Goal: Information Seeking & Learning: Check status

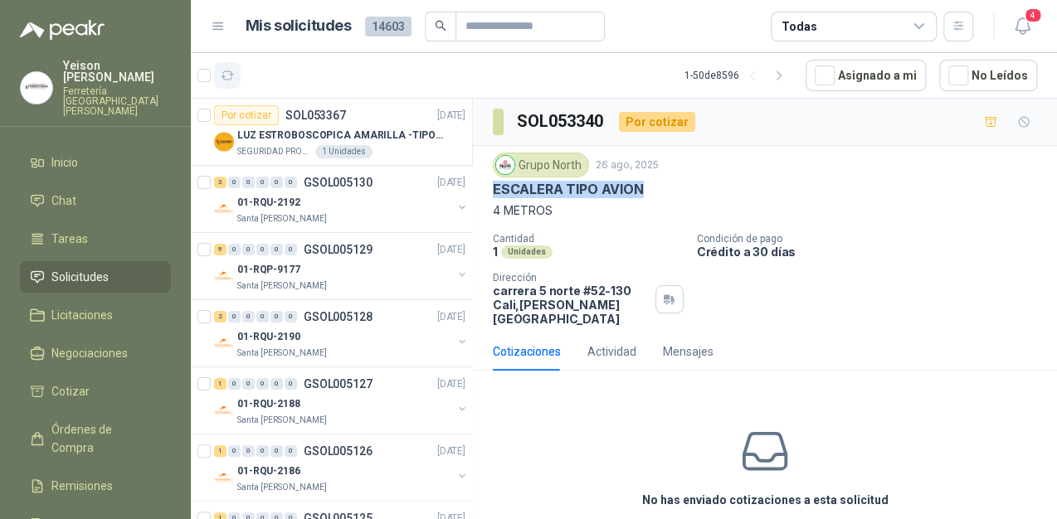
click at [226, 75] on icon "button" at bounding box center [228, 76] width 14 height 14
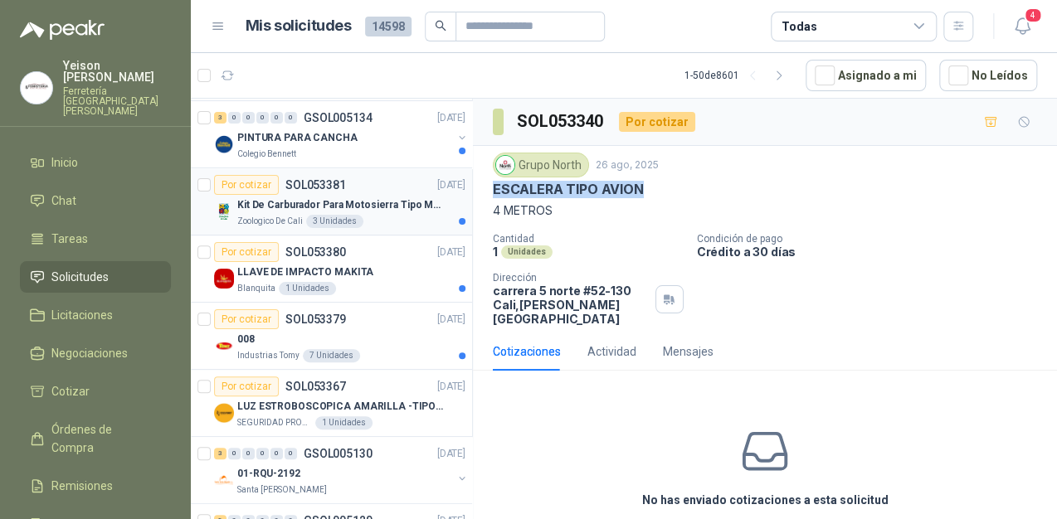
scroll to position [66, 0]
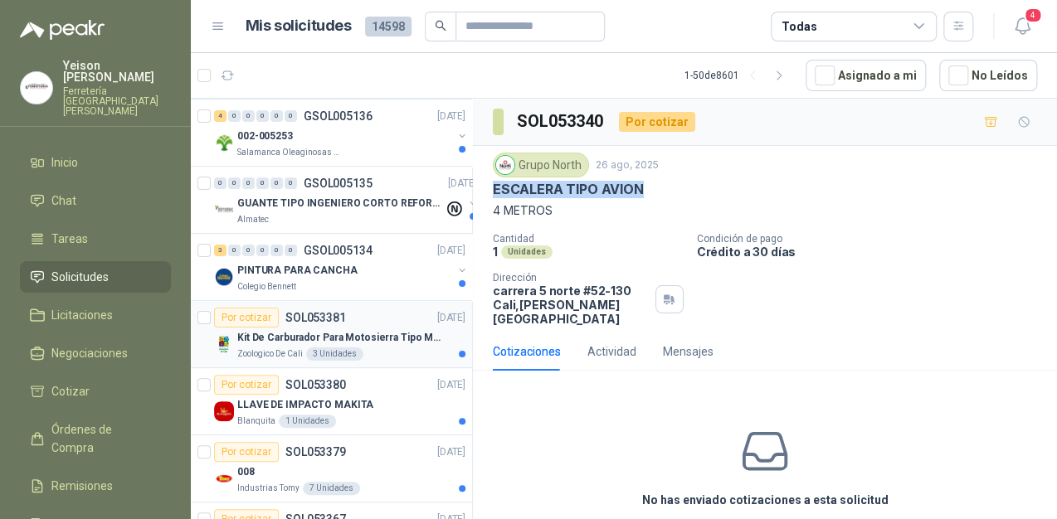
click at [340, 332] on p "Kit De Carburador Para Motosierra Tipo M250 - Zama" at bounding box center [340, 338] width 207 height 16
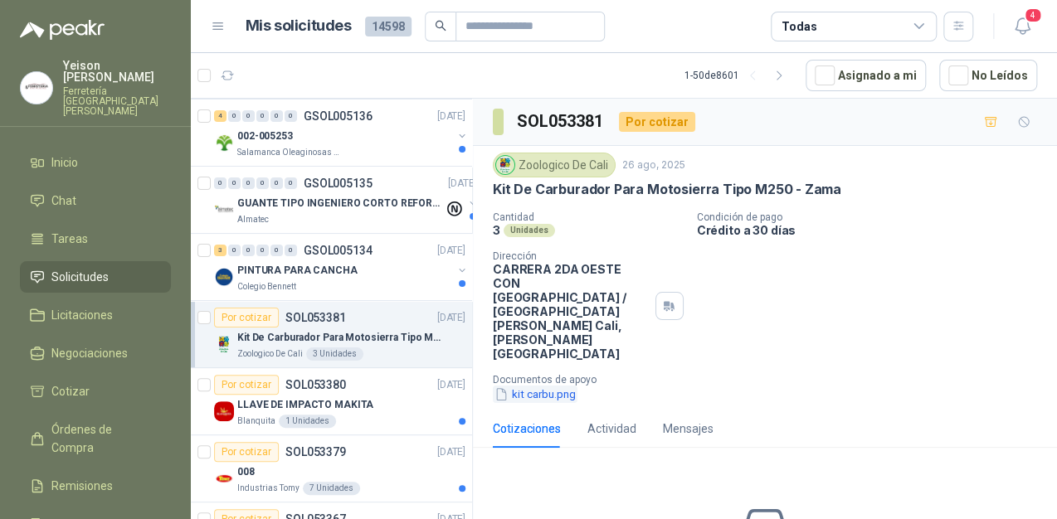
click at [543, 386] on button "kit carbu.png" at bounding box center [535, 394] width 85 height 17
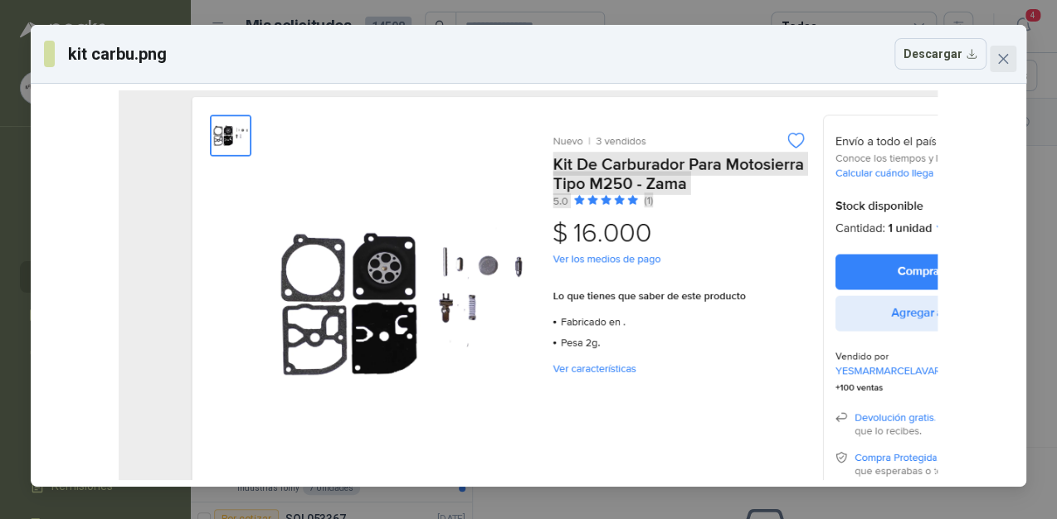
click at [993, 53] on span "Close" at bounding box center [1003, 58] width 27 height 13
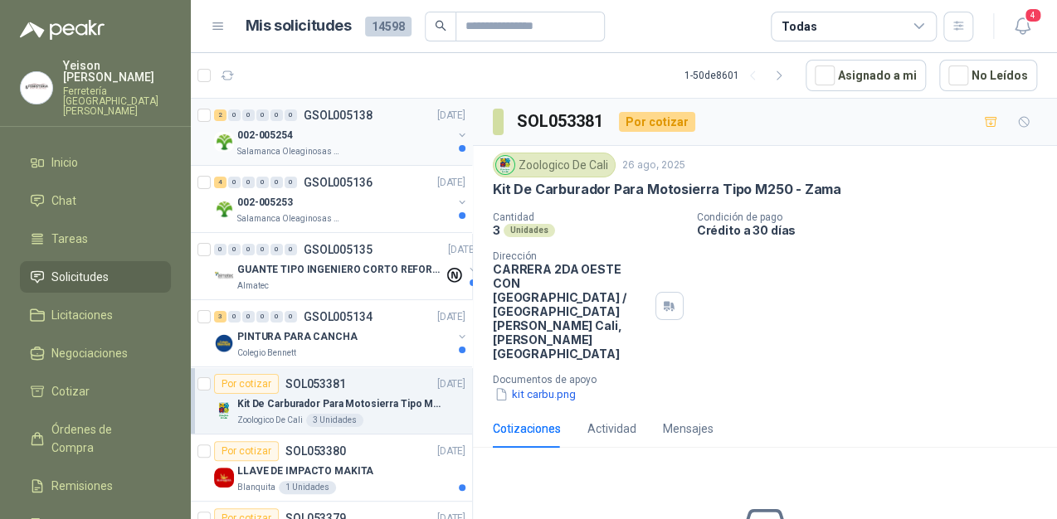
click at [353, 136] on div "002-005254" at bounding box center [344, 135] width 215 height 20
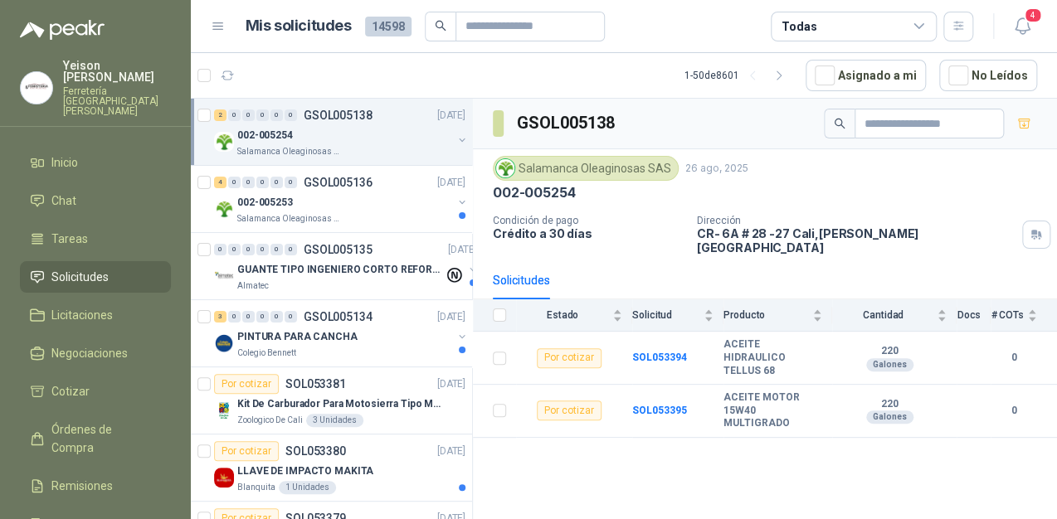
click at [342, 154] on div "Salamanca Oleaginosas SAS" at bounding box center [344, 151] width 215 height 13
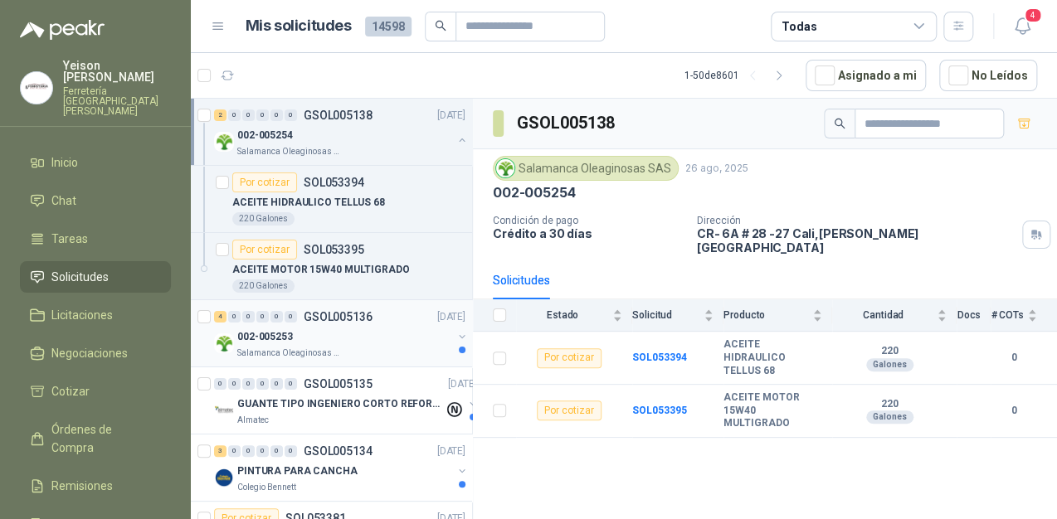
click at [354, 332] on div "002-005253" at bounding box center [344, 337] width 215 height 20
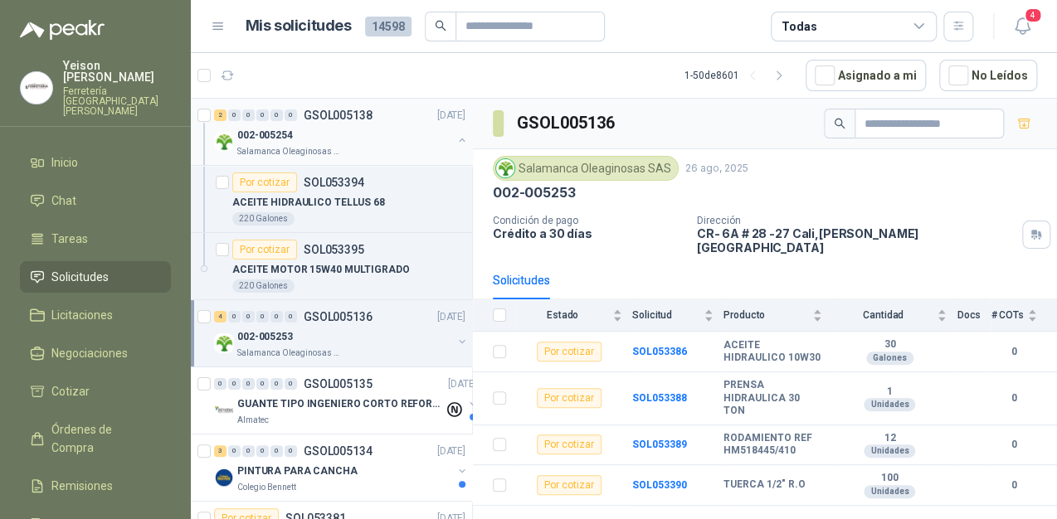
click at [455, 140] on button "button" at bounding box center [461, 140] width 13 height 13
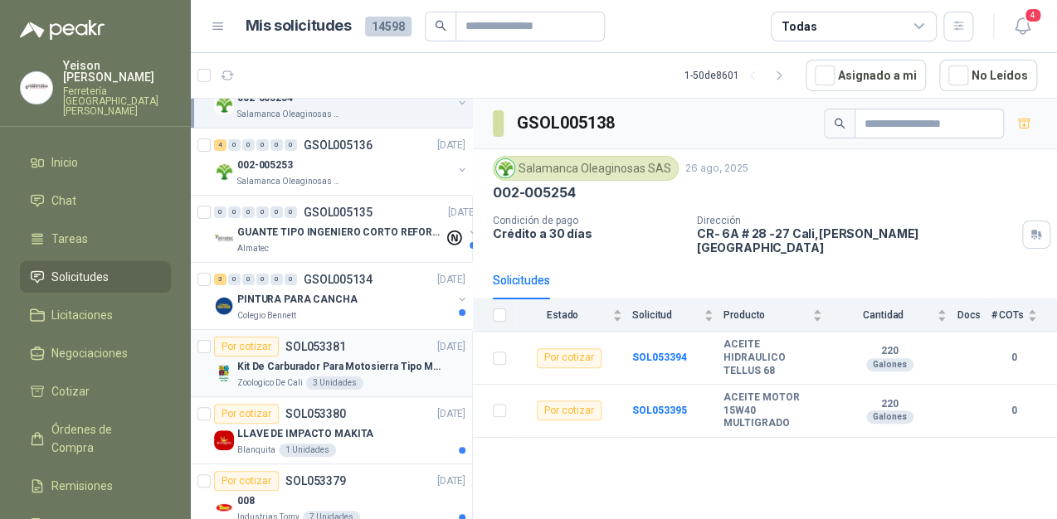
scroll to position [66, 0]
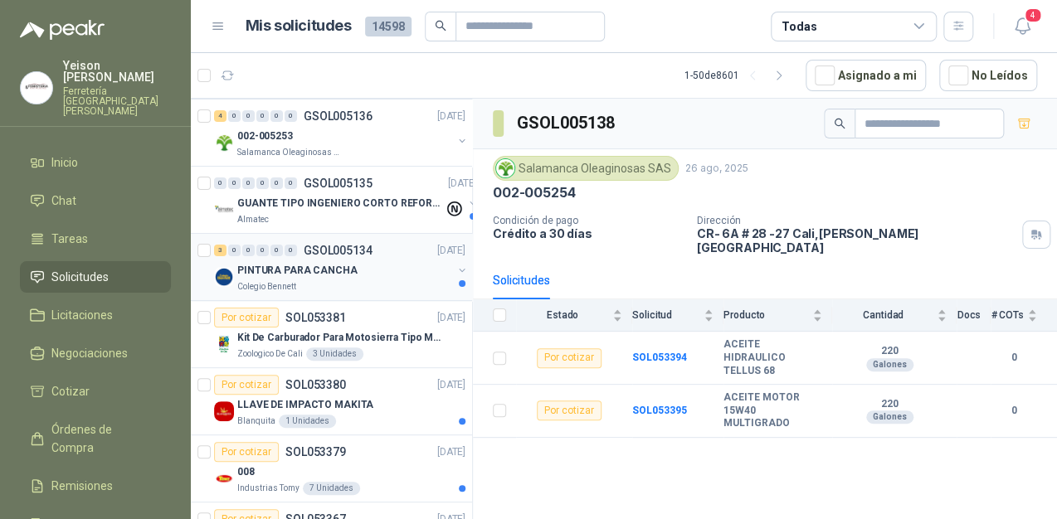
click at [358, 276] on div "PINTURA PARA CANCHA" at bounding box center [344, 270] width 215 height 20
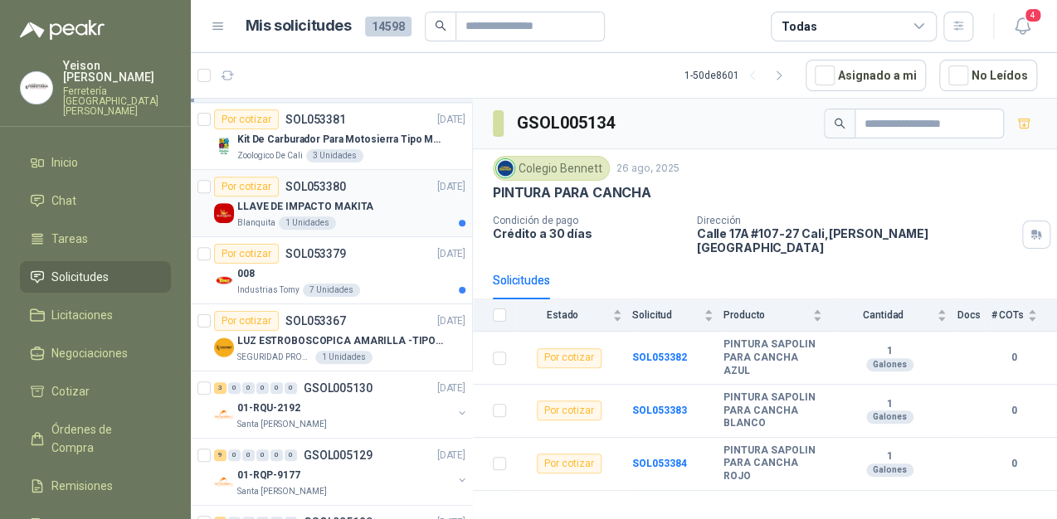
scroll to position [265, 0]
click at [376, 228] on article "Por cotizar SOL053380 [DATE] LLAVE DE IMPACTO MAKITA Blanquita 1 Unidades" at bounding box center [331, 202] width 281 height 67
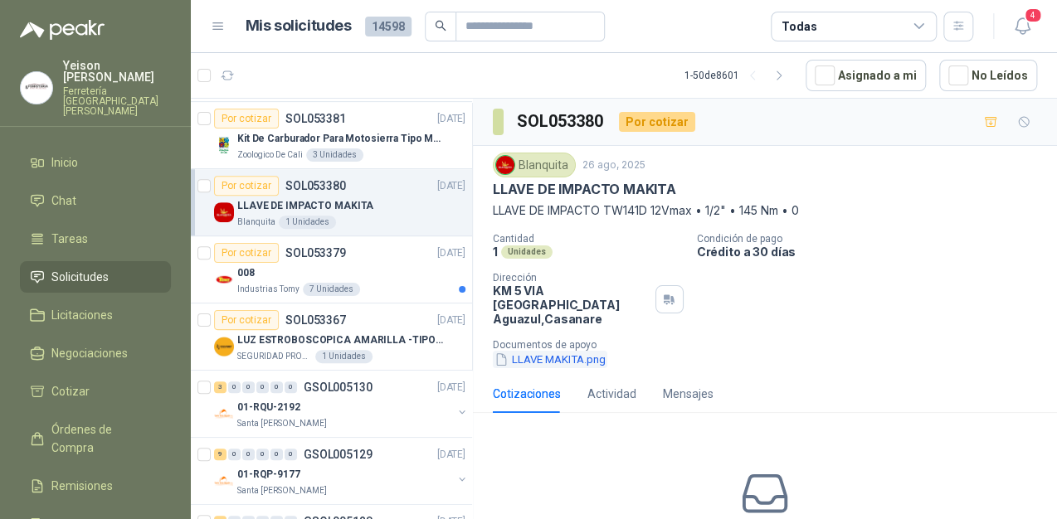
click at [561, 351] on button "LLAVE MAKITA.png" at bounding box center [550, 359] width 114 height 17
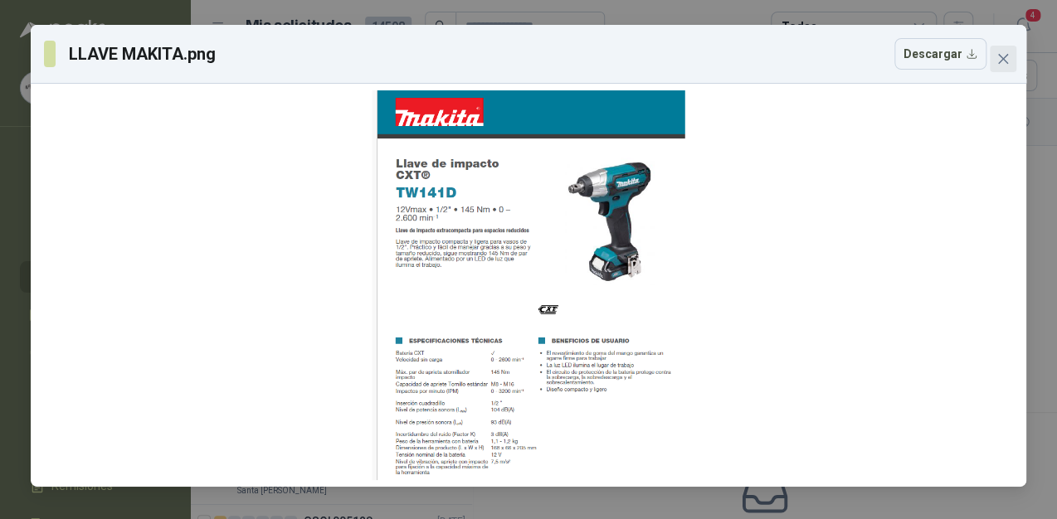
click at [1000, 63] on icon "close" at bounding box center [1002, 58] width 13 height 13
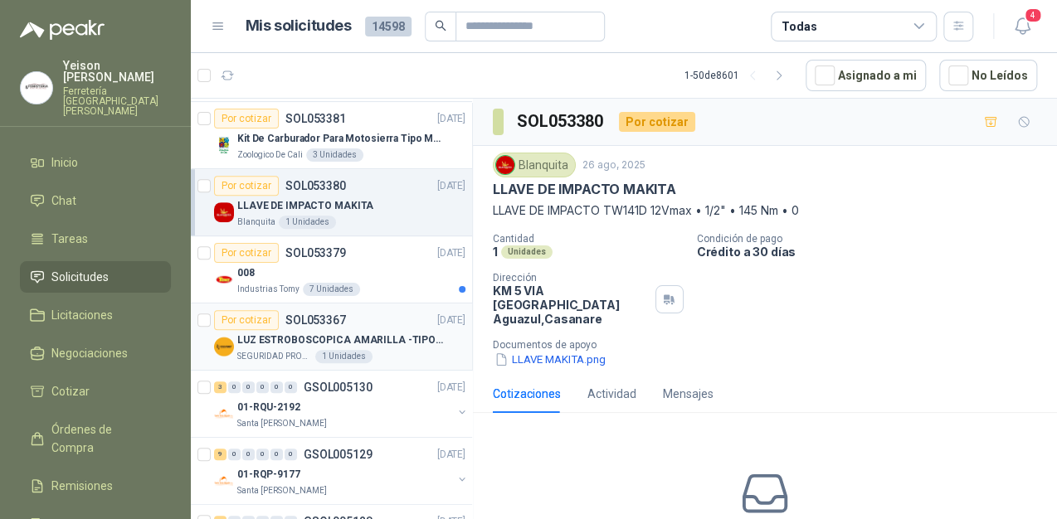
click at [282, 336] on p "LUZ ESTROBOSCOPICA AMARILLA -TIPO BALA" at bounding box center [340, 341] width 207 height 16
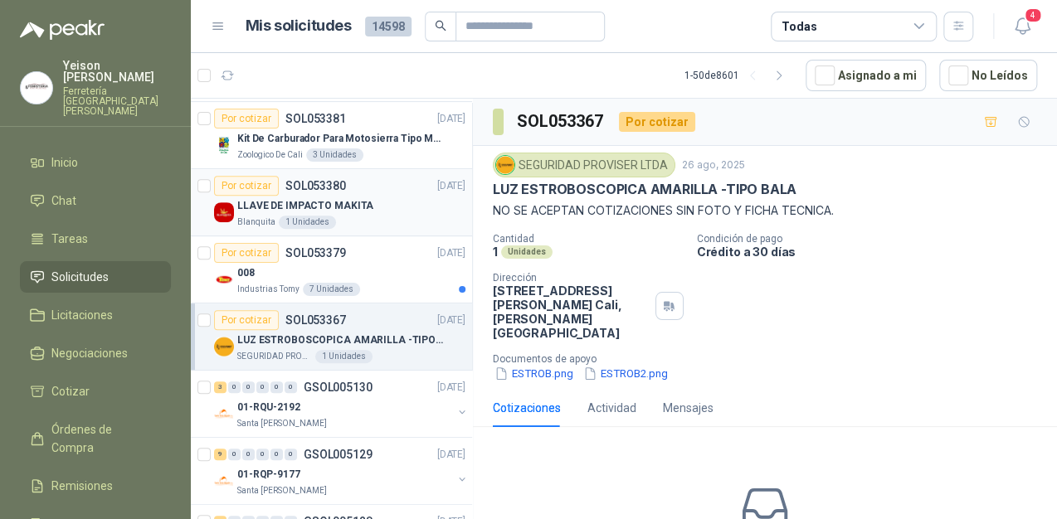
click at [309, 198] on p "LLAVE DE IMPACTO MAKITA" at bounding box center [305, 206] width 136 height 16
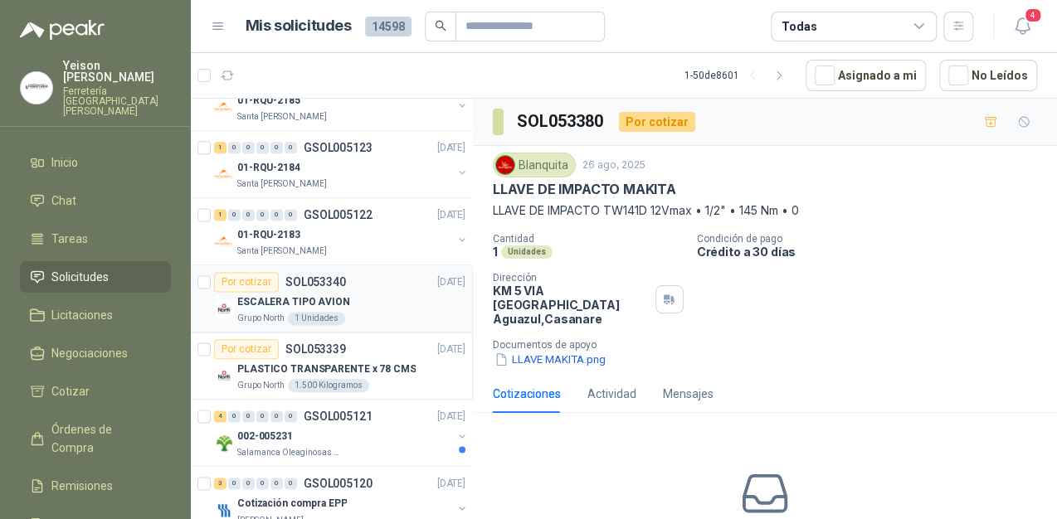
scroll to position [995, 0]
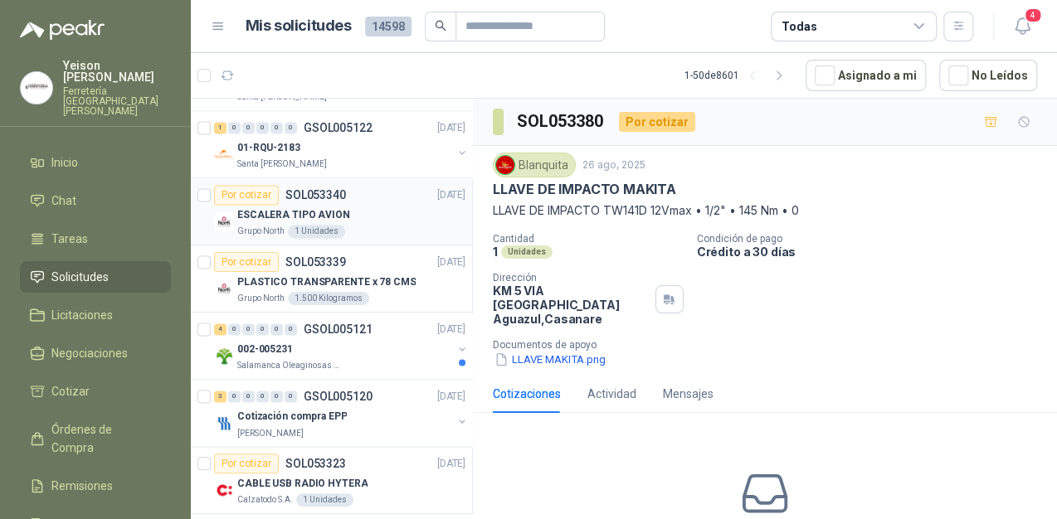
click at [361, 199] on div "Por cotizar SOL053340 [DATE]" at bounding box center [339, 195] width 251 height 20
